Goal: Task Accomplishment & Management: Manage account settings

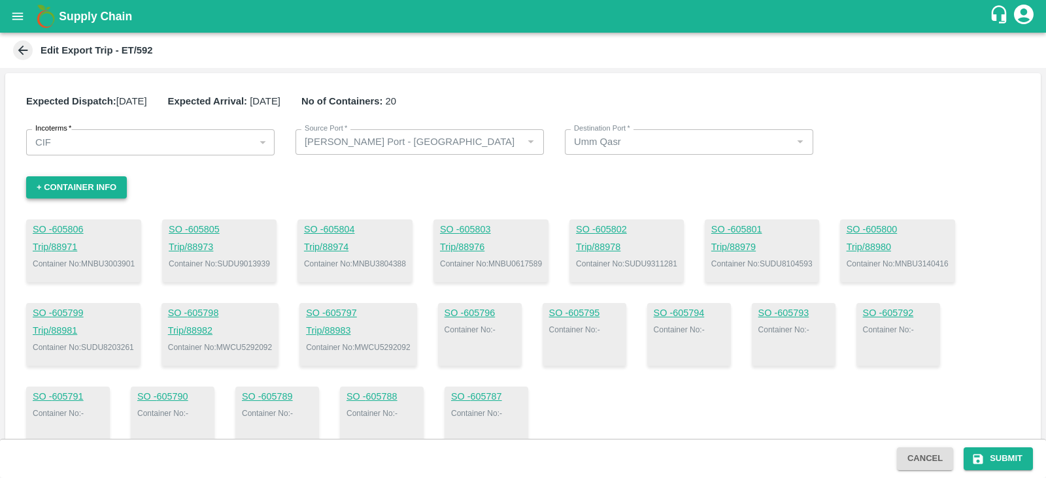
click at [84, 187] on button "+ Container Info" at bounding box center [76, 187] width 101 height 23
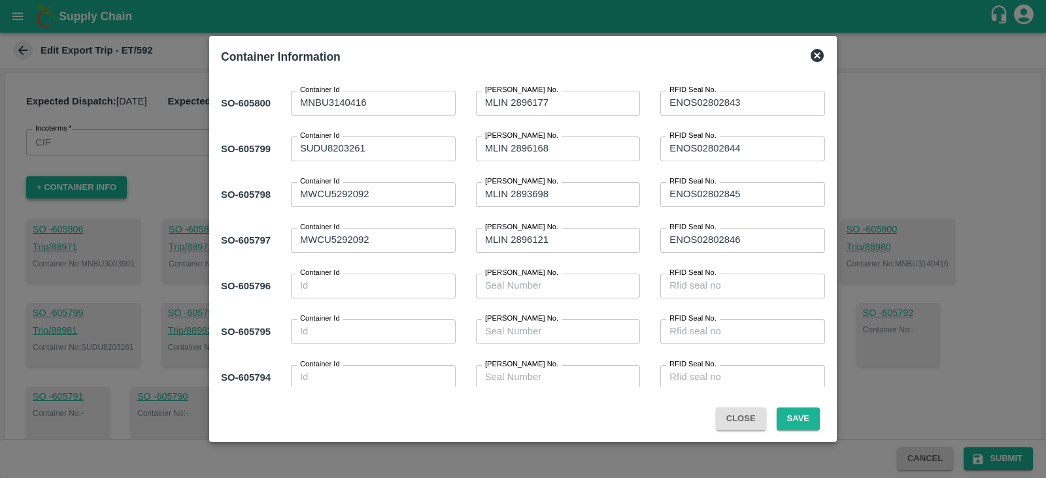
scroll to position [269, 0]
click at [409, 242] on textarea "MWCU5292092" at bounding box center [373, 242] width 146 height 14
paste textarea "NBU3211757"
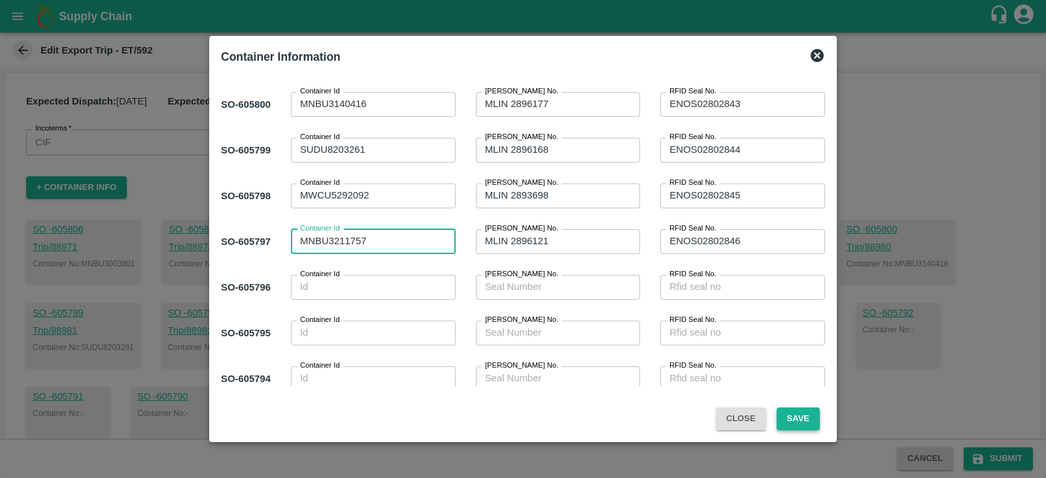
type textarea "MNBU3211757"
click at [797, 415] on button "Save" at bounding box center [797, 419] width 43 height 23
